Goal: Task Accomplishment & Management: Manage account settings

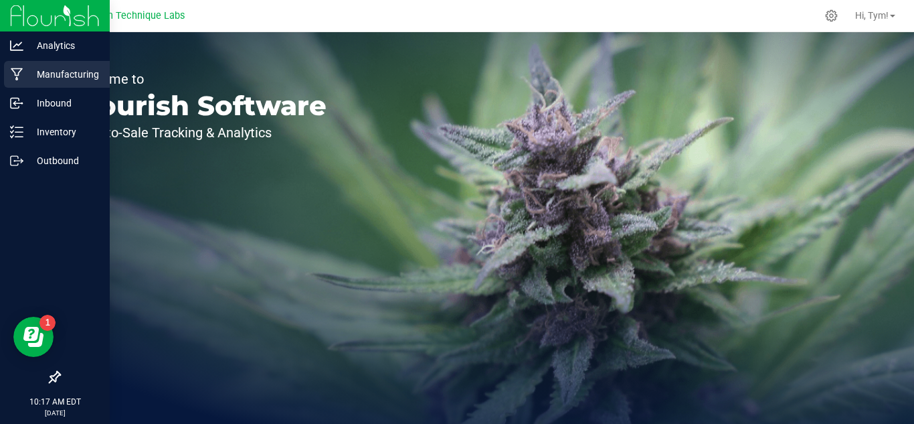
click at [65, 74] on p "Manufacturing" at bounding box center [63, 74] width 80 height 16
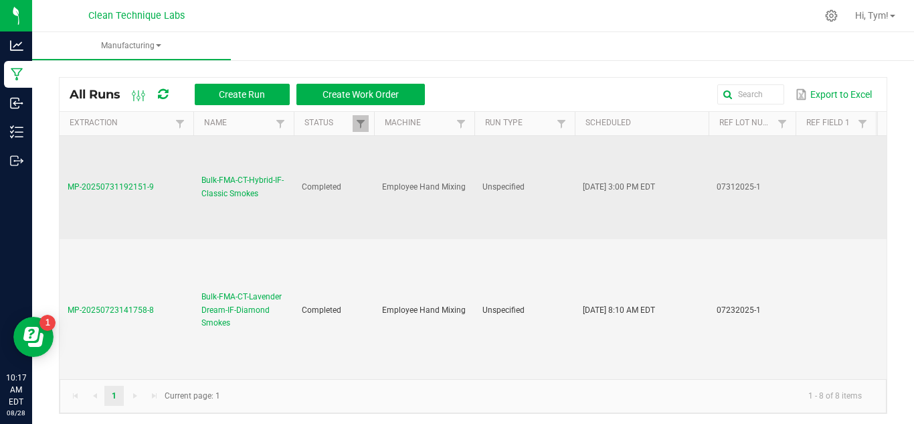
click at [235, 189] on span "Bulk-FMA-CT-Hybrid-IF-Classic Smokes" at bounding box center [243, 186] width 84 height 25
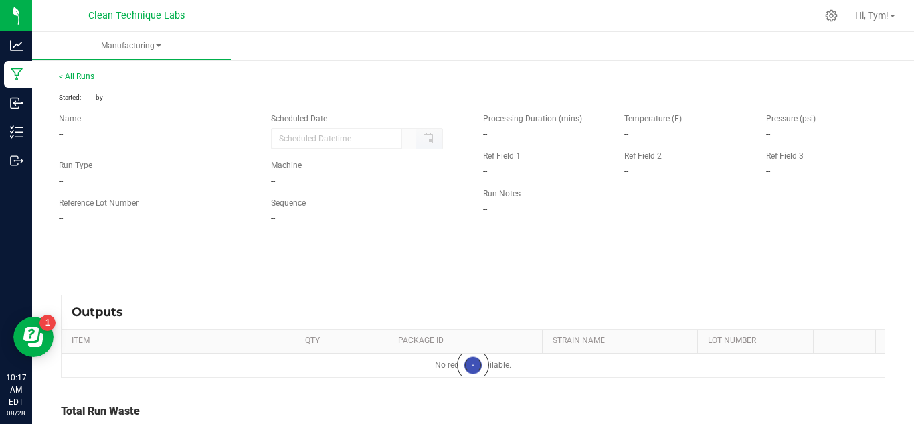
type input "[DATE] 3:00 PM"
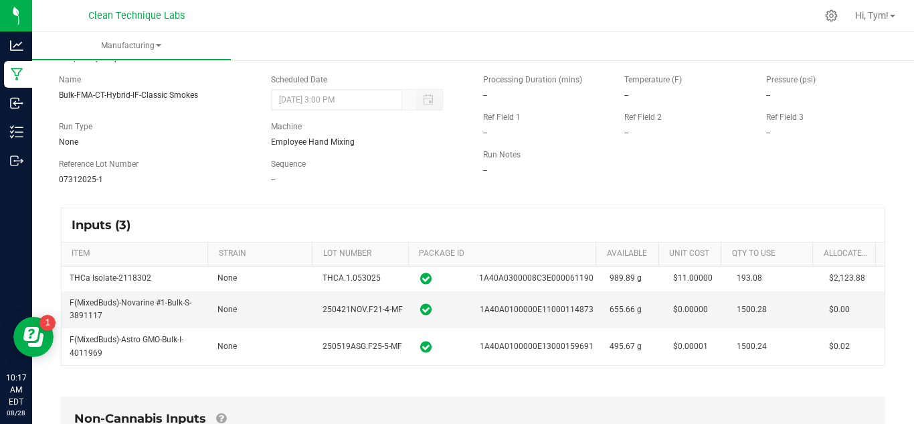
scroll to position [134, 0]
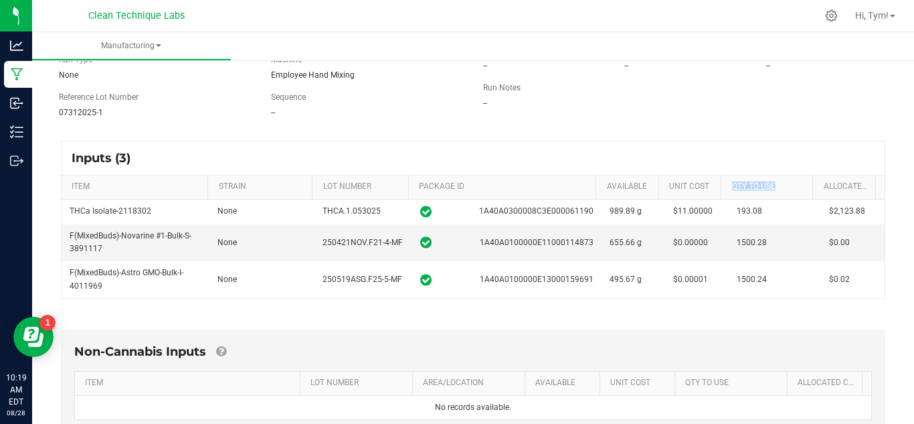
drag, startPoint x: 722, startPoint y: 183, endPoint x: 780, endPoint y: 183, distance: 57.6
click at [780, 183] on th "QTY TO USE" at bounding box center [767, 187] width 92 height 24
click at [659, 180] on th "Unit Cost" at bounding box center [690, 187] width 63 height 24
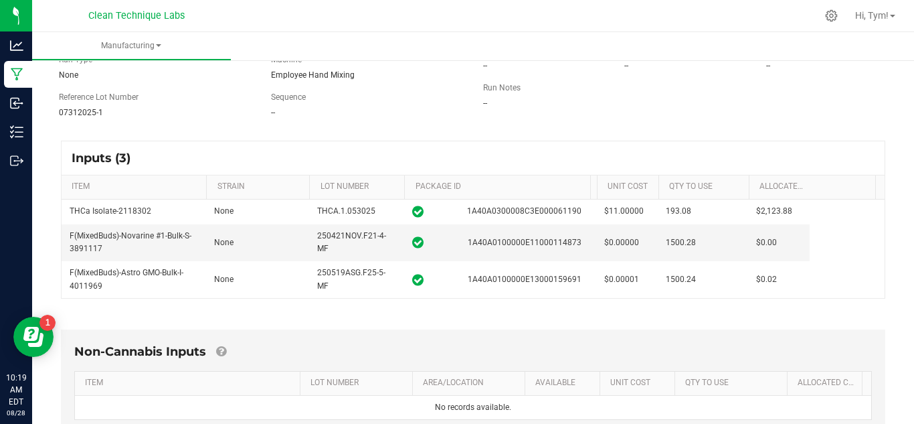
click at [594, 184] on span at bounding box center [595, 291] width 4 height 233
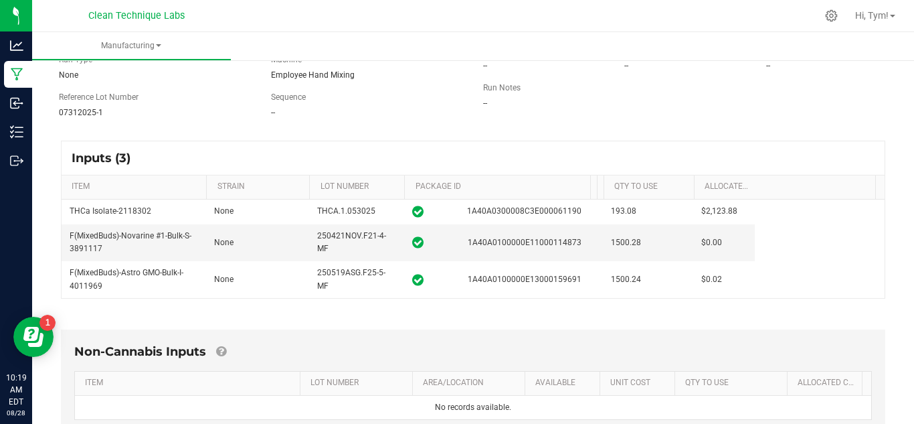
click at [598, 185] on th "Unit Cost" at bounding box center [600, 187] width 7 height 24
